Goal: Task Accomplishment & Management: Complete application form

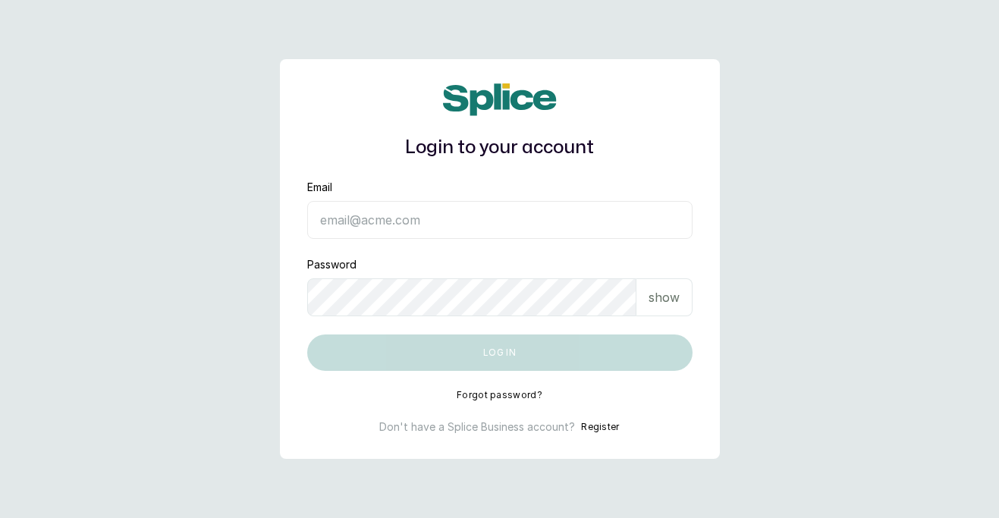
click at [593, 422] on button "Register" at bounding box center [600, 427] width 38 height 15
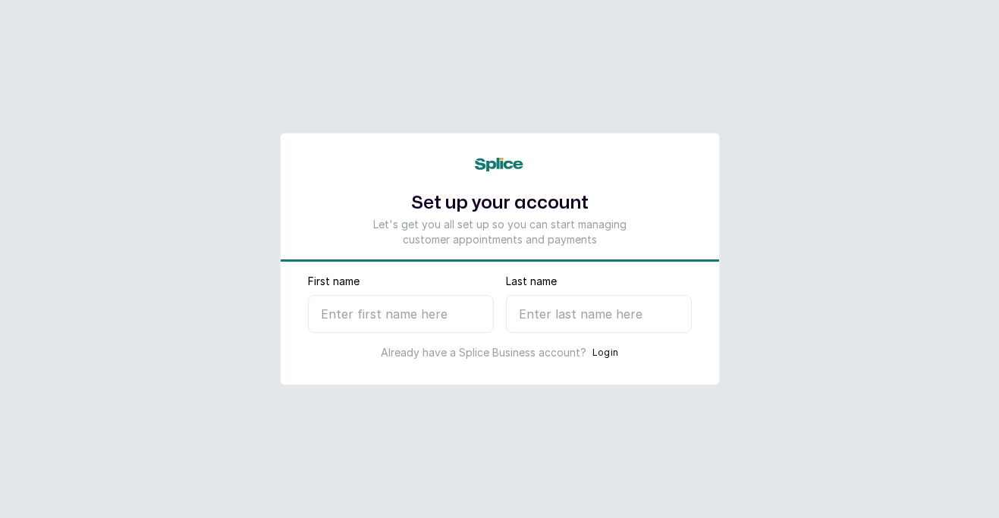
click at [441, 321] on input "First name" at bounding box center [401, 314] width 186 height 38
type input "kemi"
type input "l"
select select "NG"
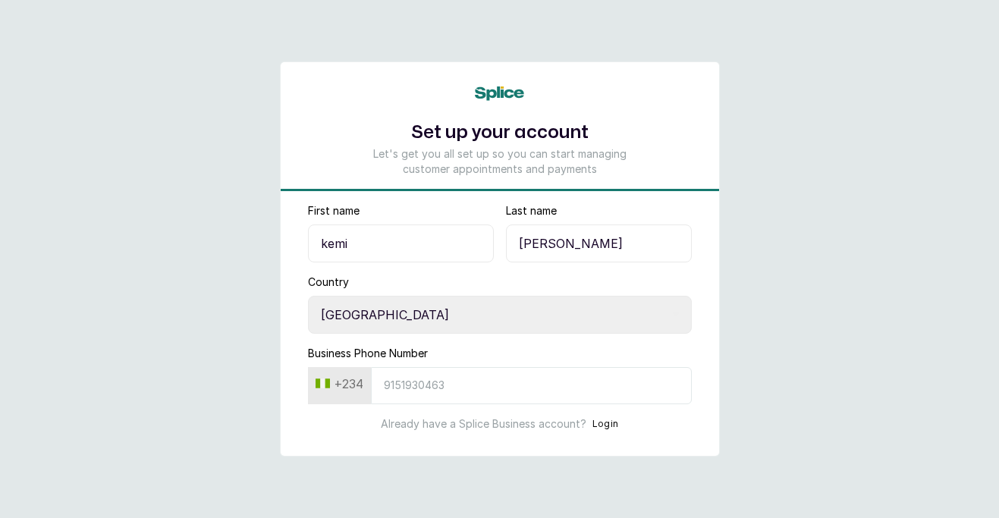
type input "Lewis"
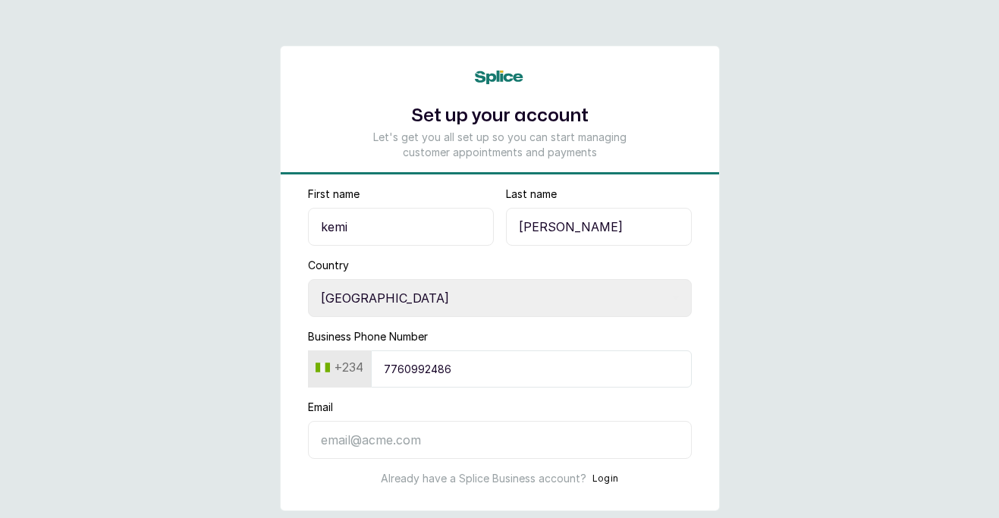
click at [511, 364] on input "7760992486" at bounding box center [531, 369] width 321 height 37
type input "7"
type input "8063650977"
click at [473, 431] on input "Email" at bounding box center [500, 440] width 384 height 38
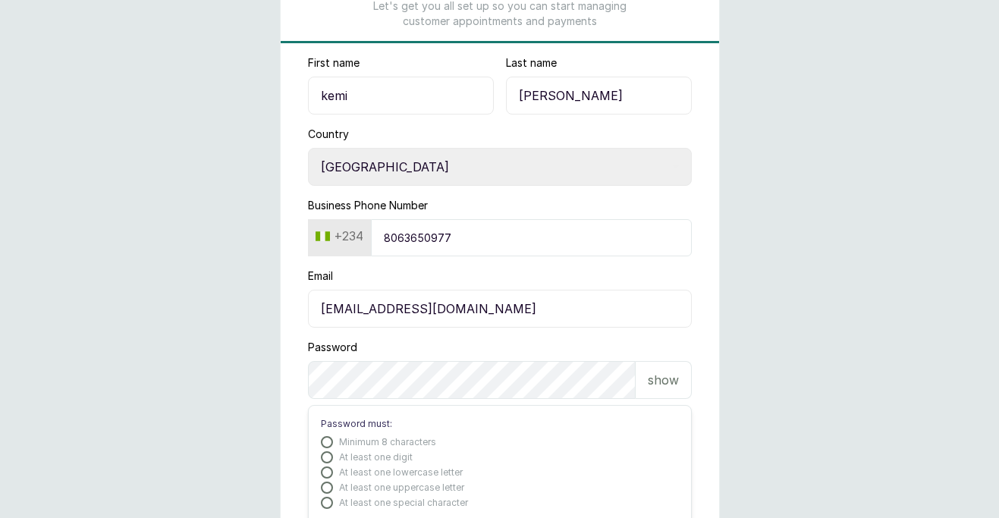
scroll to position [134, 0]
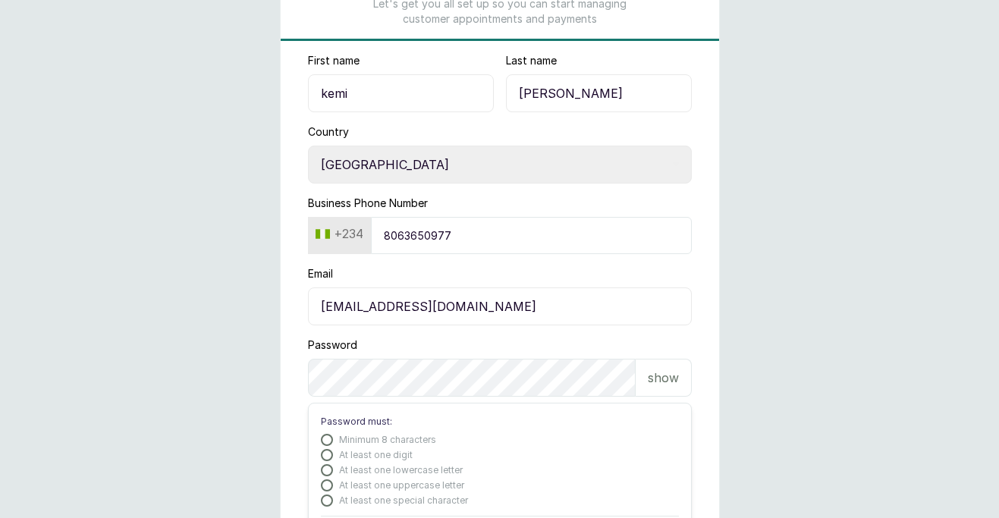
type input "k.lsnaturalbeauty@gmail.com"
click at [658, 366] on div "show" at bounding box center [664, 378] width 56 height 38
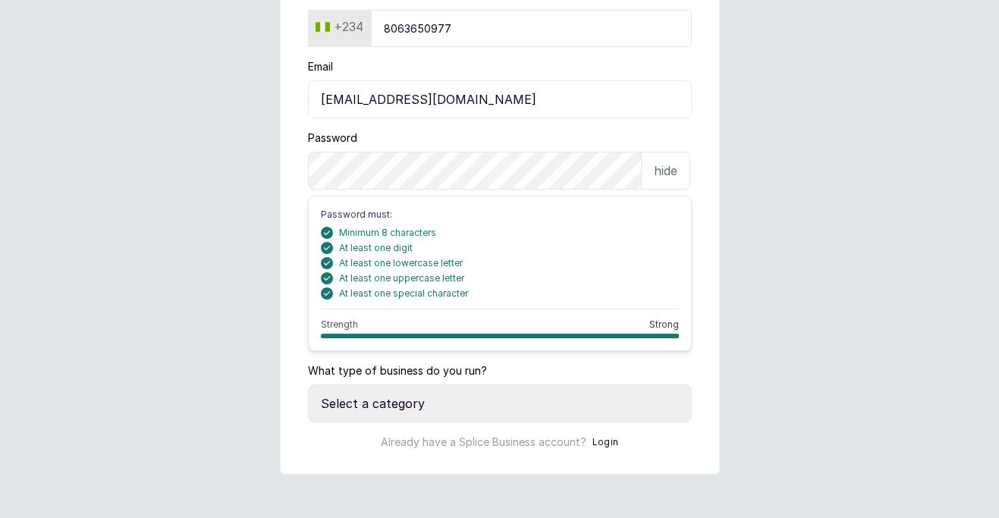
scroll to position [343, 0]
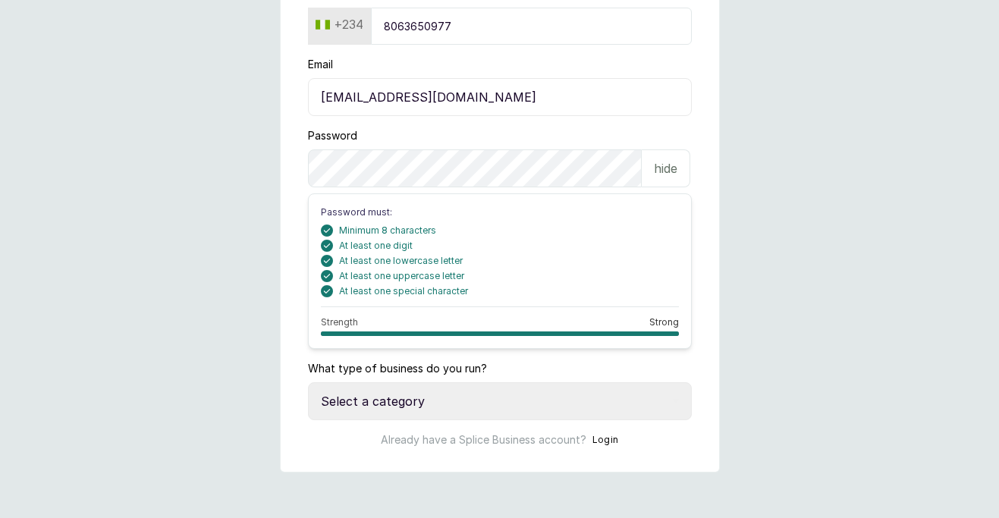
click at [485, 404] on select "Select a category I have more than one location I manage a team of beauty profe…" at bounding box center [500, 401] width 384 height 38
select select "more_than_one_location"
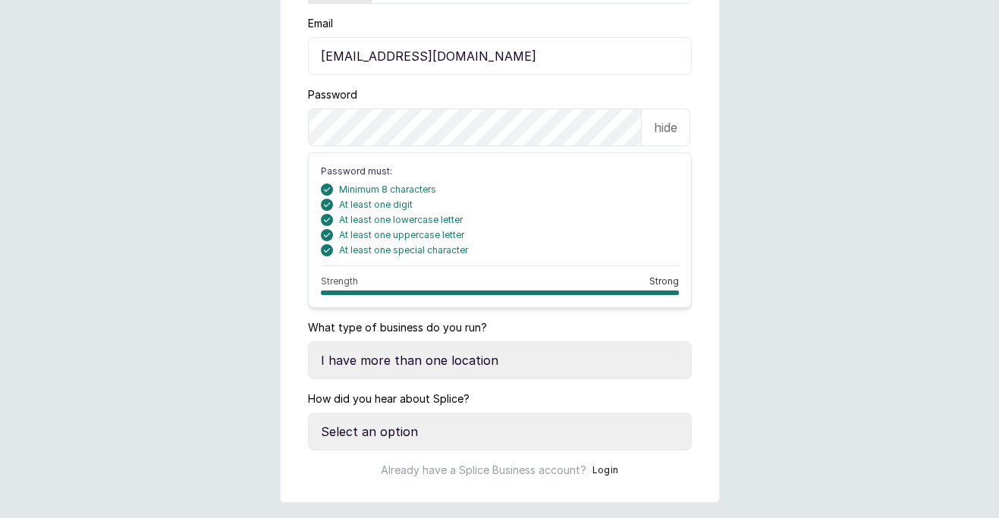
scroll to position [414, 0]
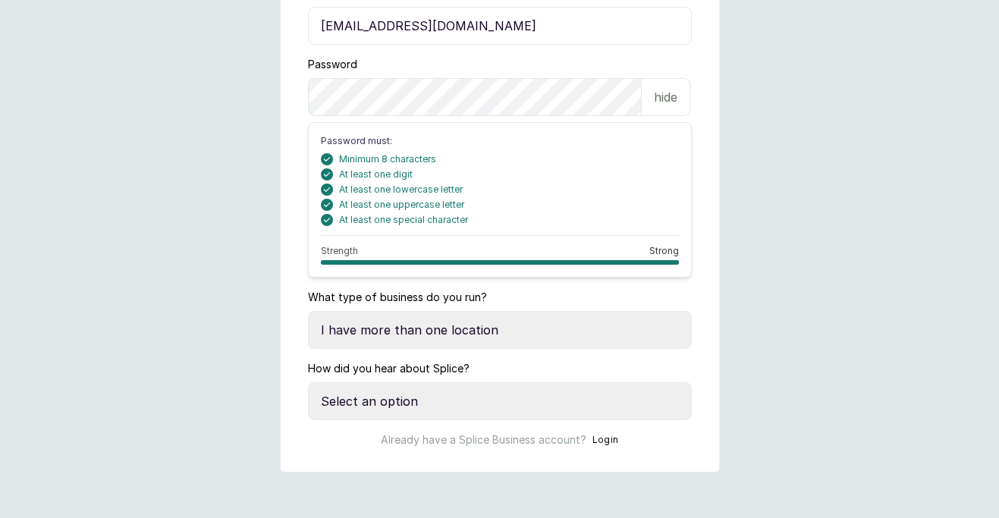
click at [470, 404] on select "Select an option Google search Instagram Facebook LinkedIn Splice Blog I was re…" at bounding box center [500, 401] width 384 height 38
select select "media_publication"
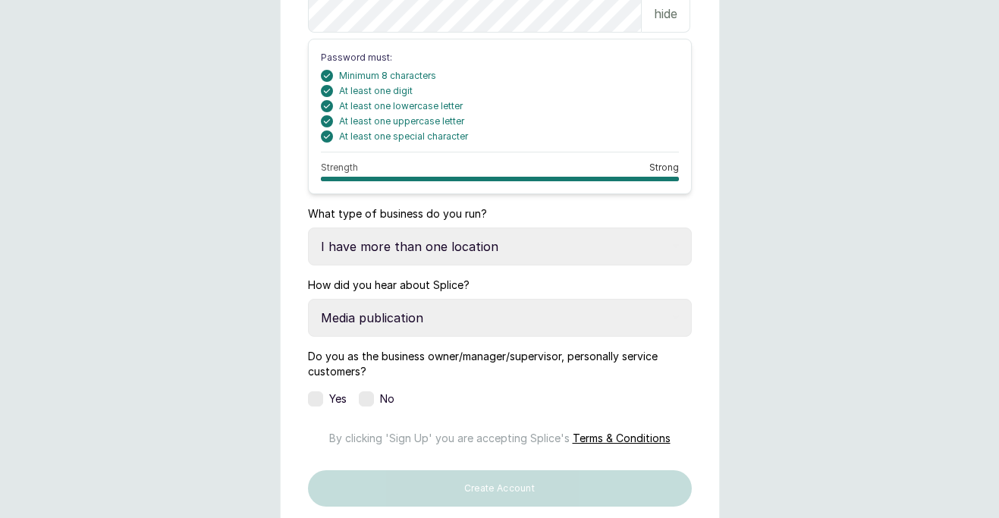
scroll to position [512, 0]
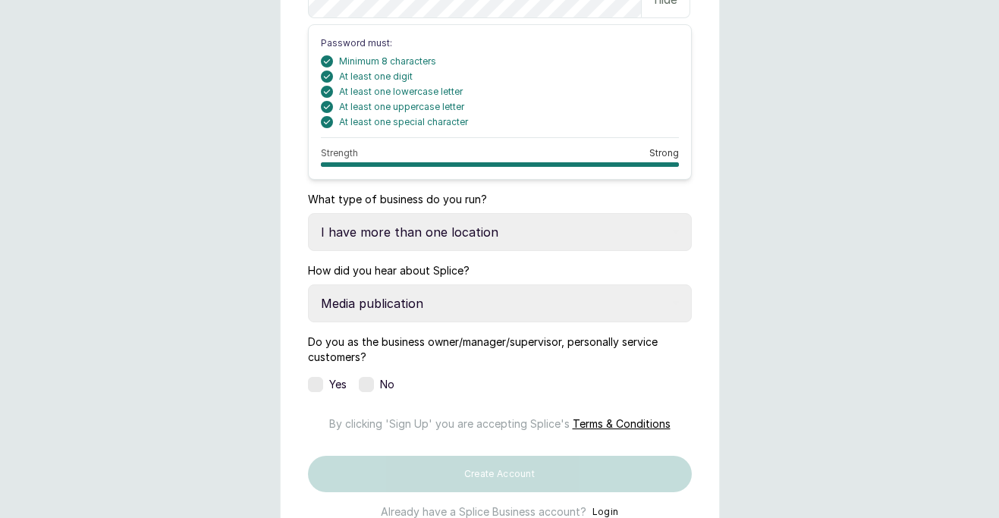
click at [318, 379] on label at bounding box center [315, 384] width 15 height 15
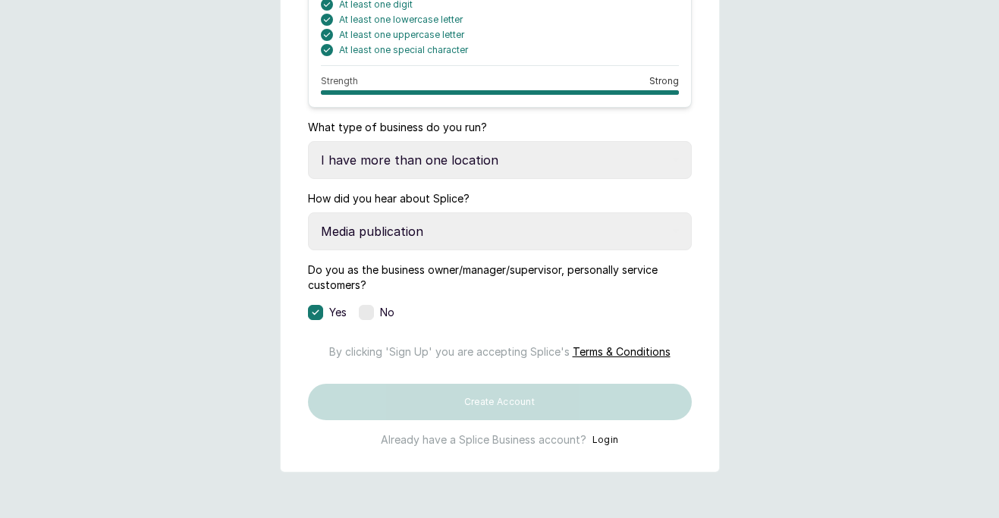
scroll to position [637, 0]
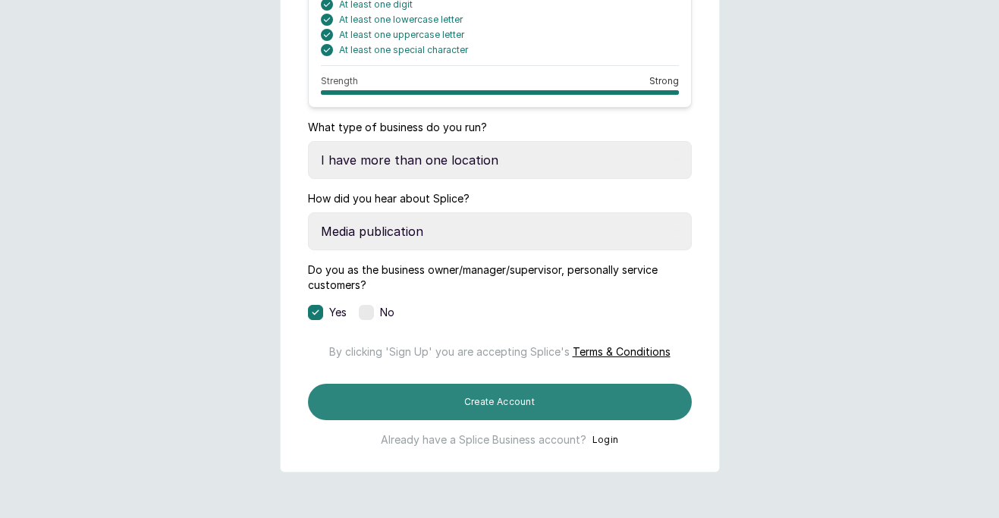
click at [493, 406] on button "Create Account" at bounding box center [500, 402] width 384 height 36
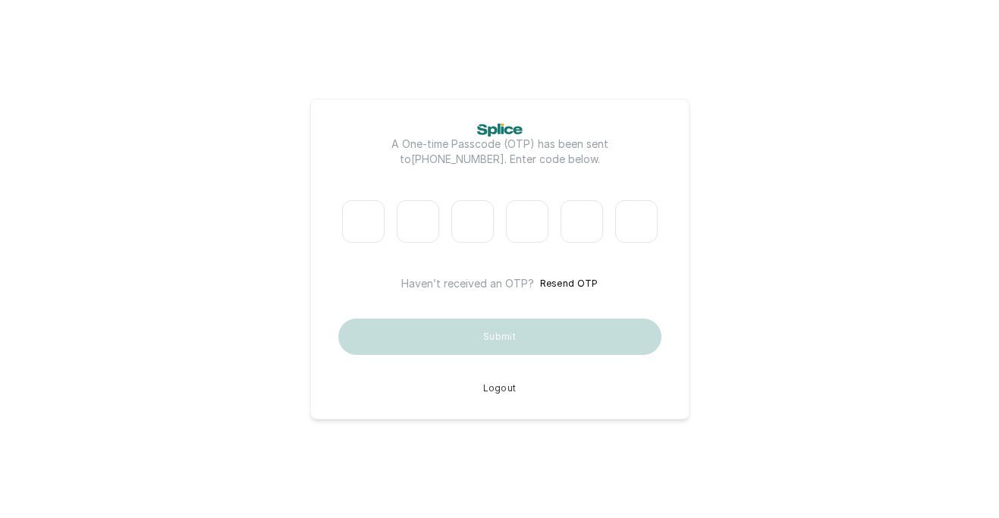
click at [360, 214] on input "Please enter verification code. Digit 1" at bounding box center [363, 221] width 42 height 42
type input "6"
type input "4"
type input "9"
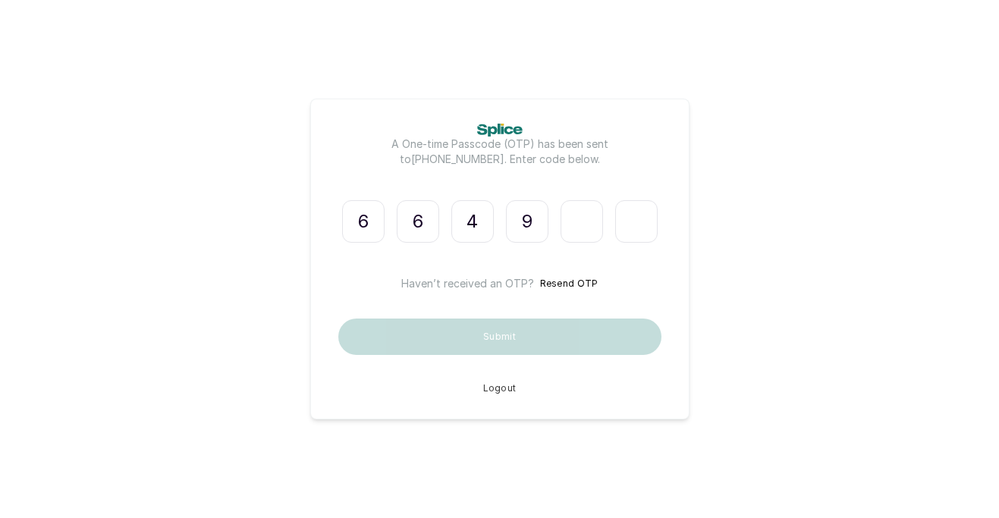
type input "4"
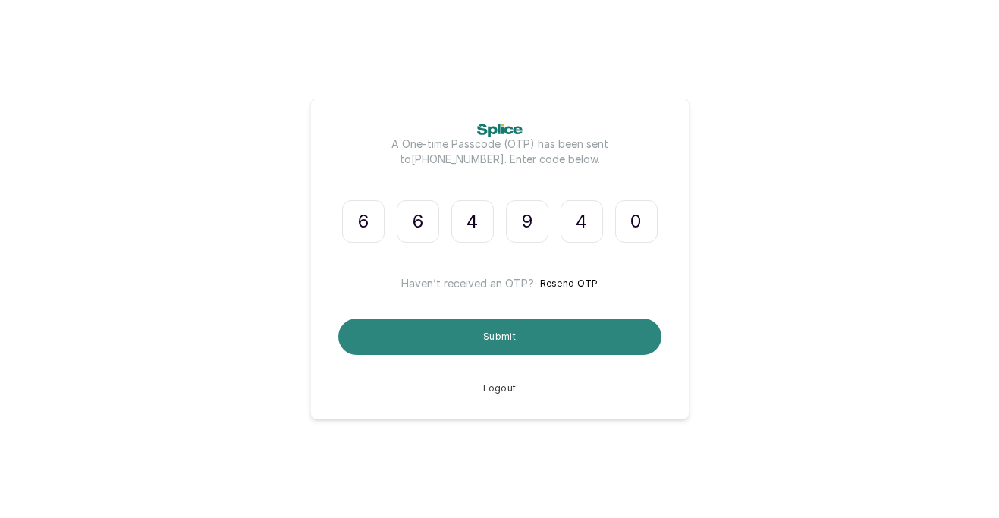
type input "0"
click at [452, 321] on button "Submit" at bounding box center [499, 337] width 323 height 36
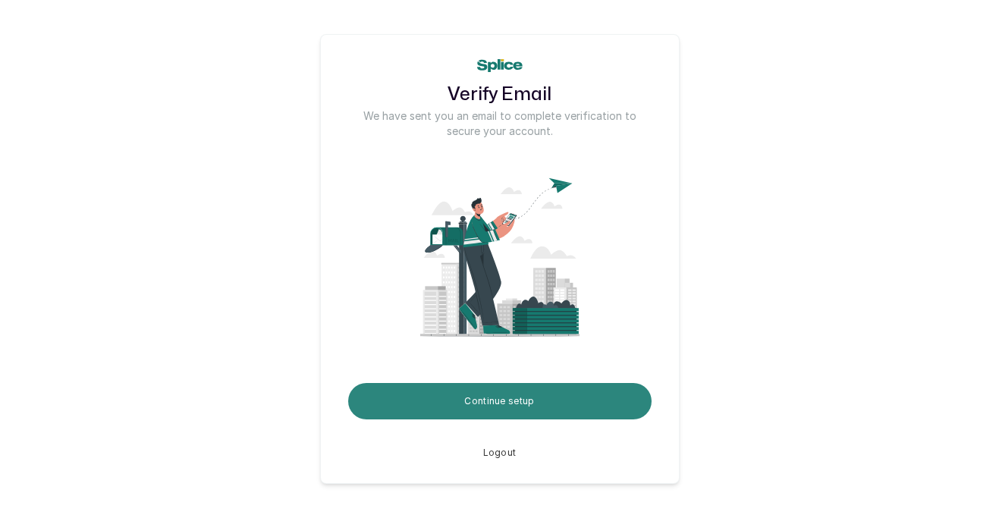
click at [464, 398] on button "Continue setup" at bounding box center [500, 401] width 304 height 36
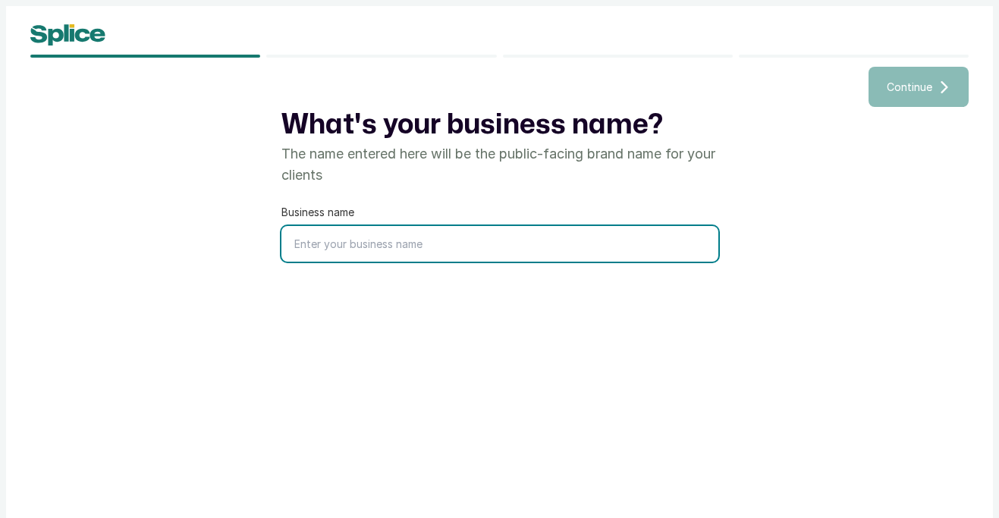
click at [465, 239] on input "text" at bounding box center [500, 244] width 437 height 36
type input "k"
type input "KL's Natural Beauty Bar"
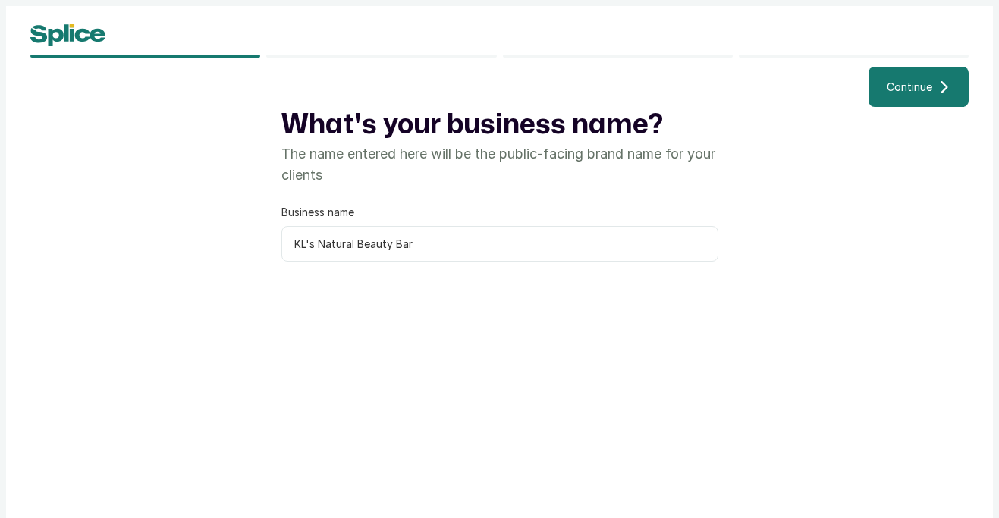
click at [905, 93] on span "Continue" at bounding box center [910, 87] width 46 height 16
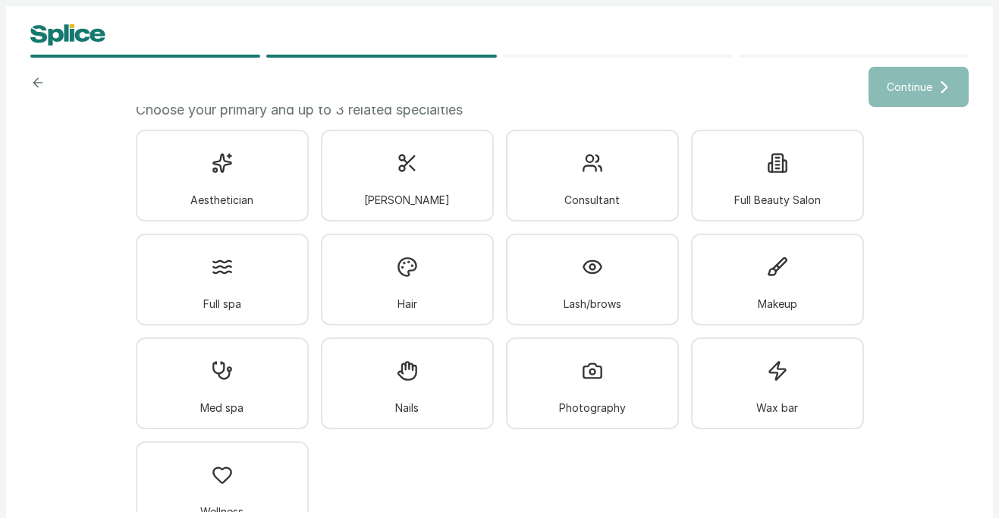
scroll to position [46, 0]
click at [825, 206] on div "Full Beauty Salon" at bounding box center [777, 174] width 173 height 92
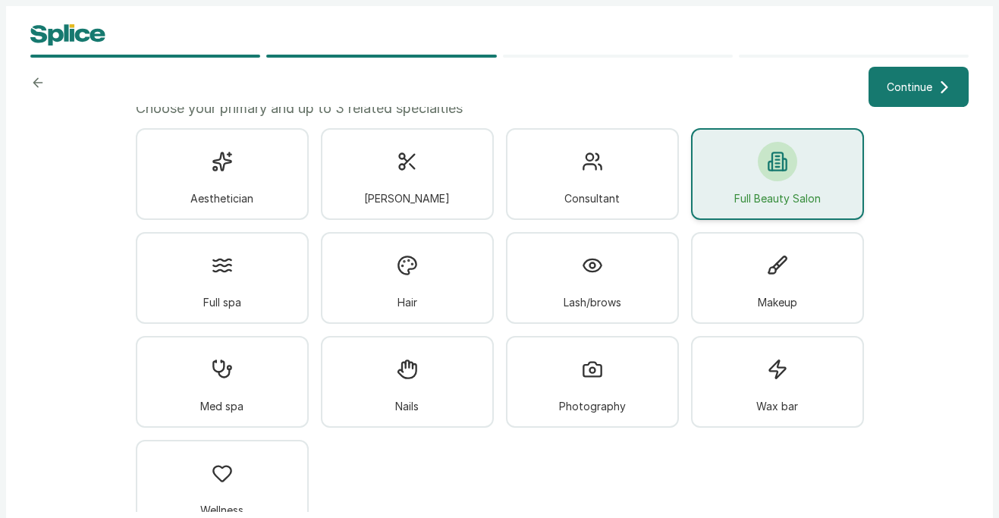
click at [914, 92] on span "Continue" at bounding box center [910, 87] width 46 height 16
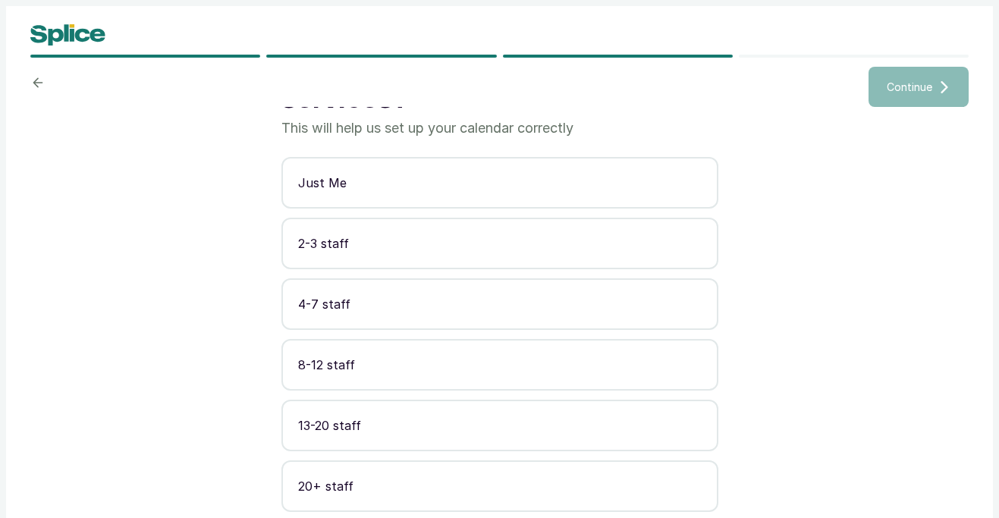
scroll to position [12, 0]
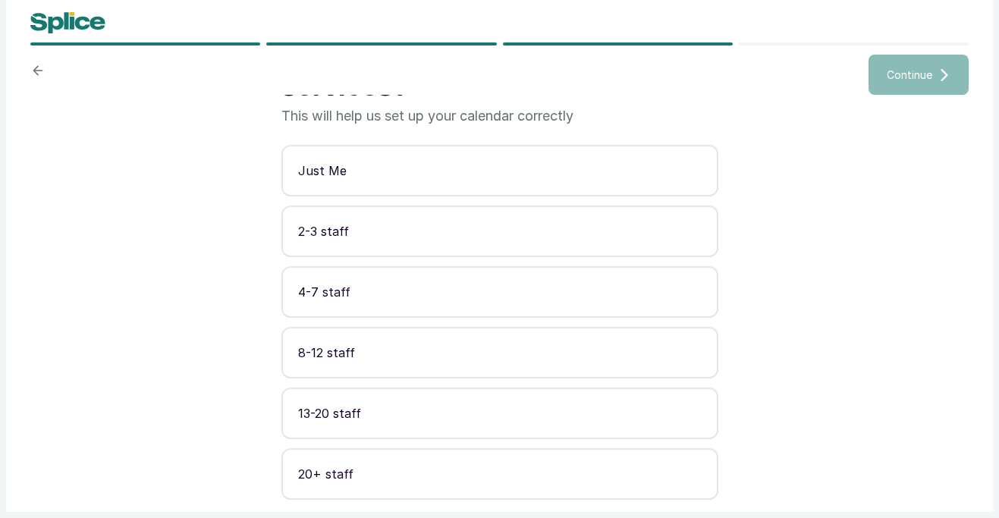
click at [397, 484] on button "20+ staff" at bounding box center [500, 474] width 437 height 52
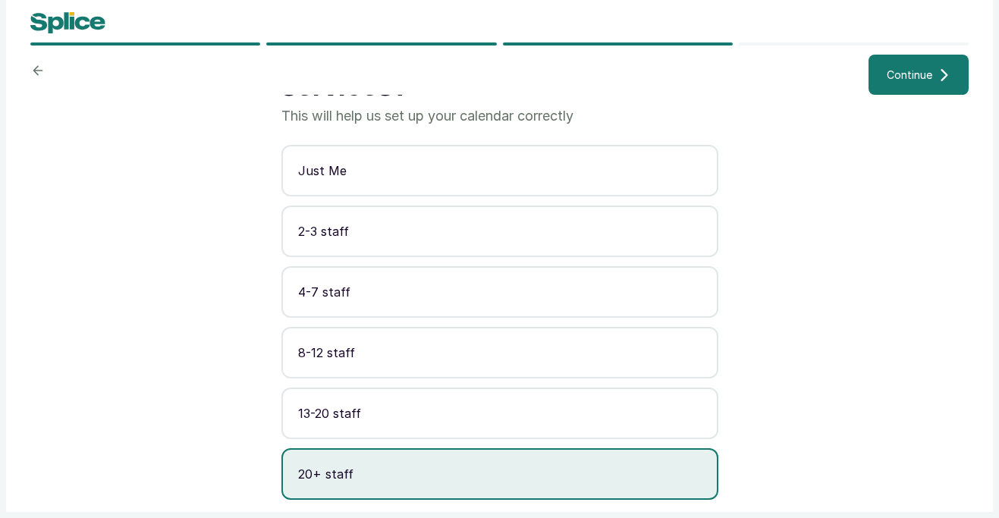
click at [903, 81] on span "Continue" at bounding box center [910, 75] width 46 height 16
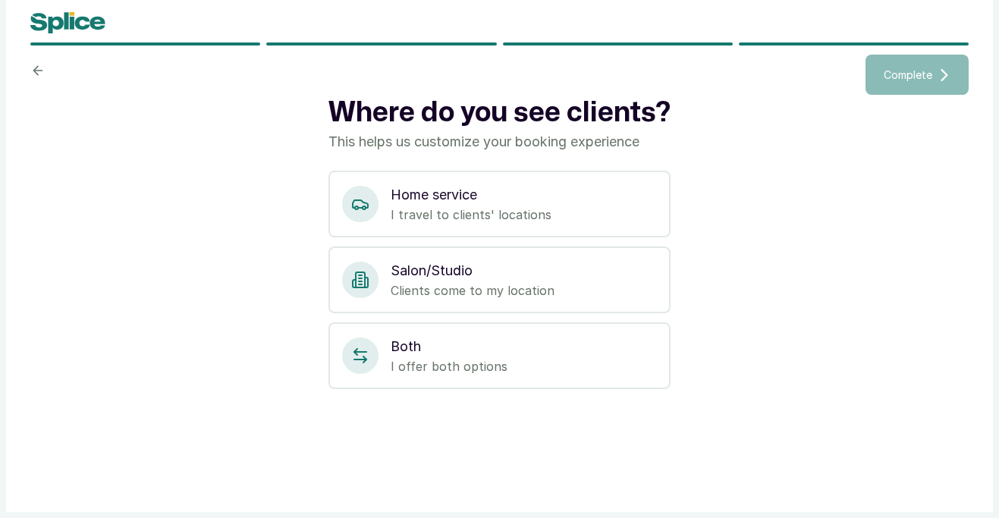
scroll to position [0, 0]
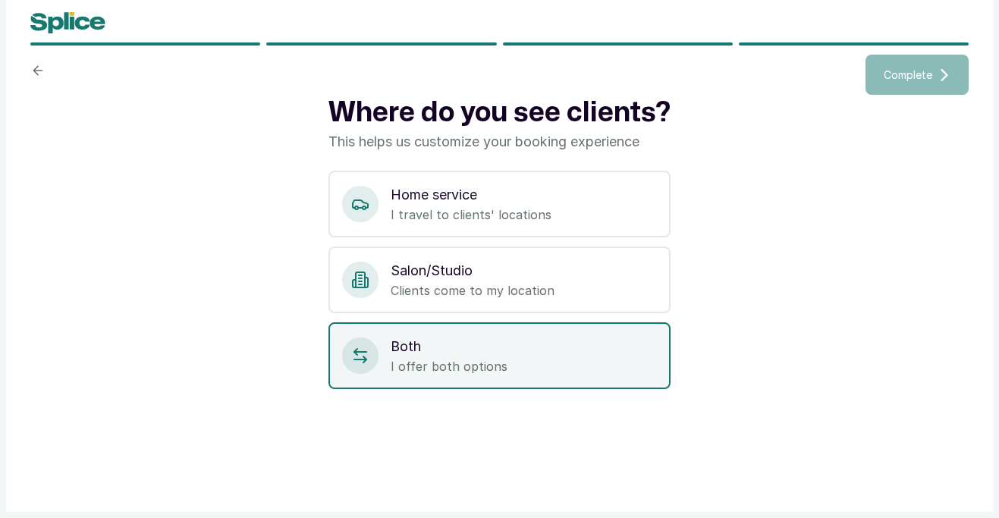
click at [517, 344] on p "Both" at bounding box center [524, 346] width 266 height 21
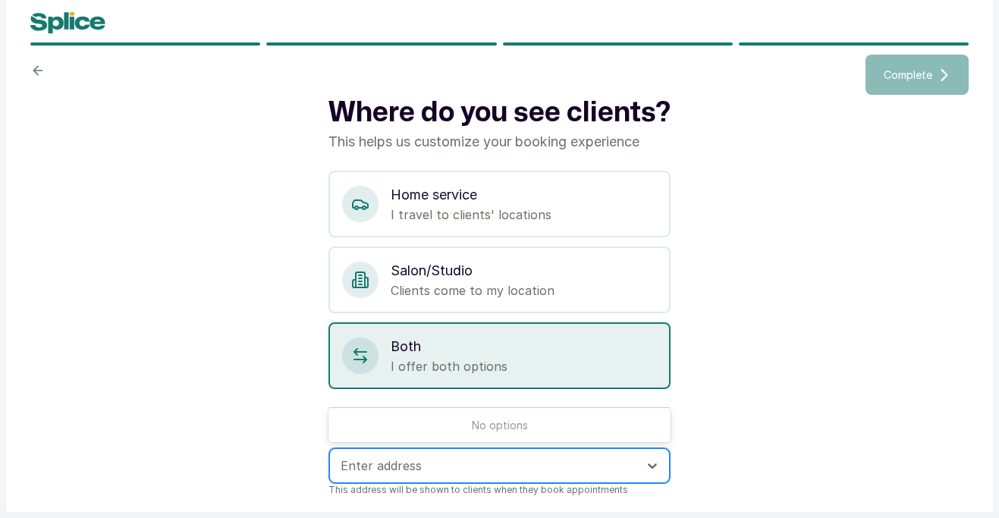
click at [495, 463] on div at bounding box center [486, 466] width 291 height 20
type input "[STREET_ADDRESS][PERSON_NAME]"
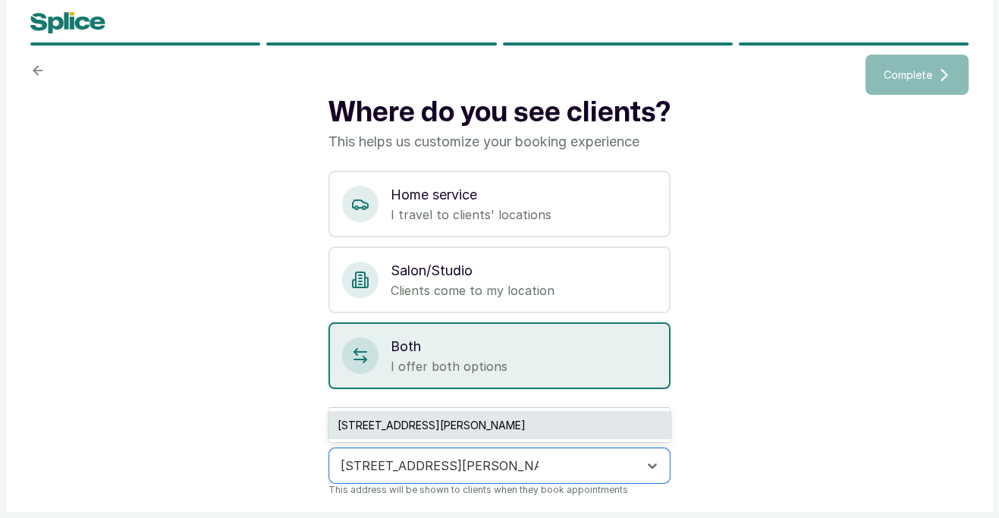
click at [542, 427] on div "[STREET_ADDRESS][PERSON_NAME]" at bounding box center [499, 425] width 341 height 28
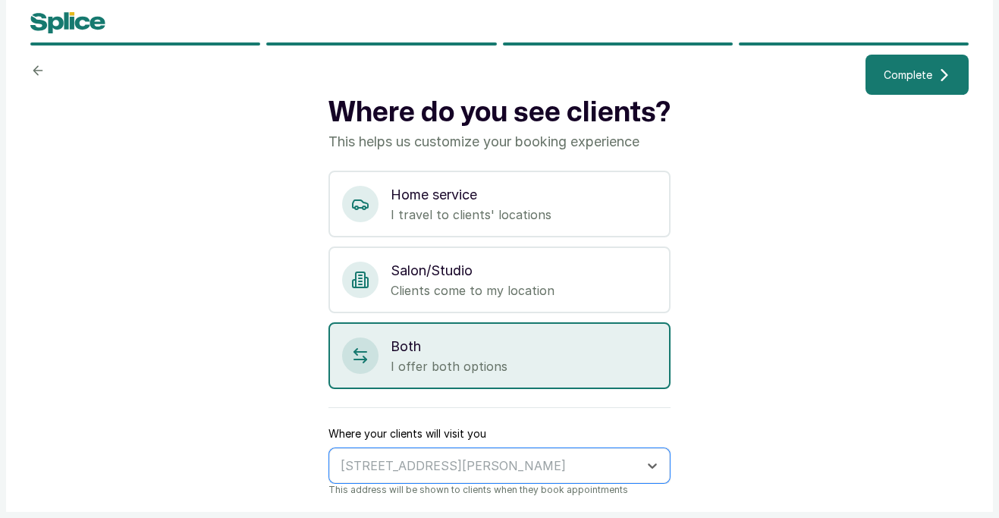
click at [897, 74] on span "Complete" at bounding box center [908, 75] width 49 height 16
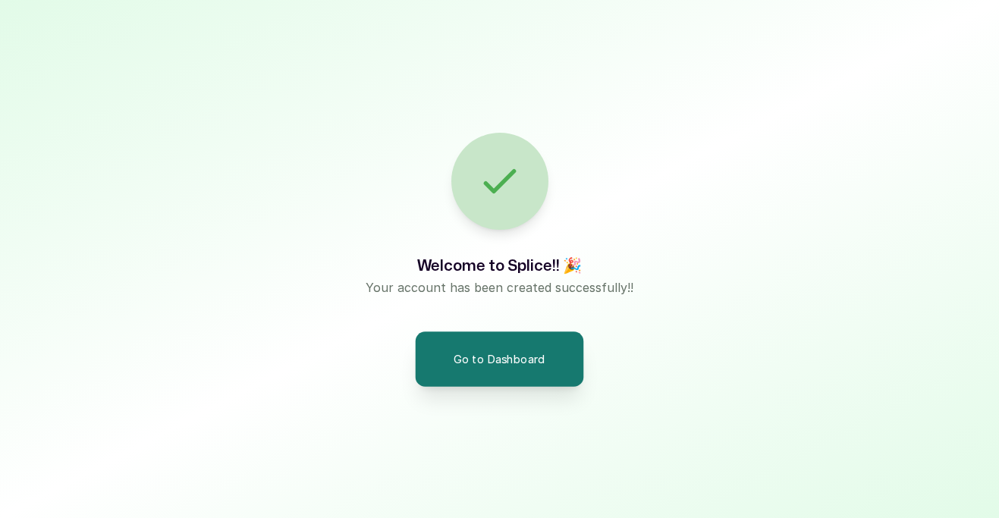
click at [497, 360] on button "Go to Dashboard" at bounding box center [500, 359] width 168 height 55
